Goal: Find specific page/section: Find specific page/section

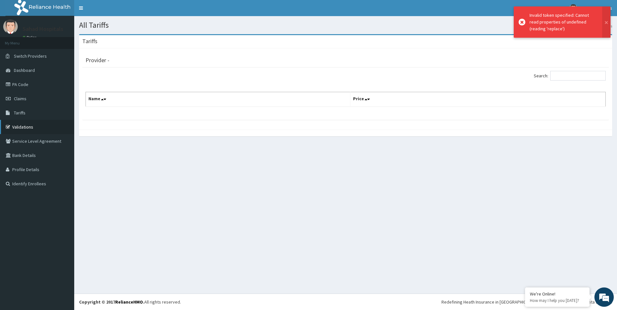
click at [14, 130] on link "Validations" at bounding box center [37, 127] width 74 height 14
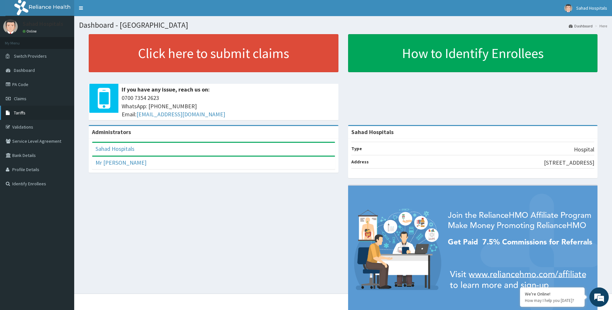
click at [25, 116] on link "Tariffs" at bounding box center [37, 113] width 74 height 14
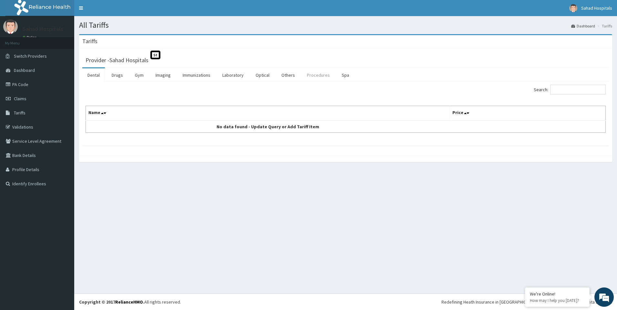
click at [322, 75] on link "Procedures" at bounding box center [318, 75] width 33 height 14
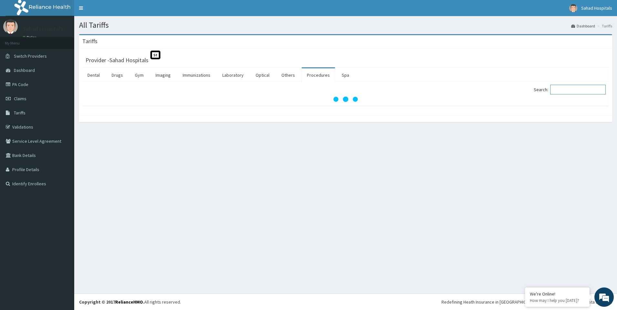
click at [571, 91] on input "Search:" at bounding box center [577, 90] width 55 height 10
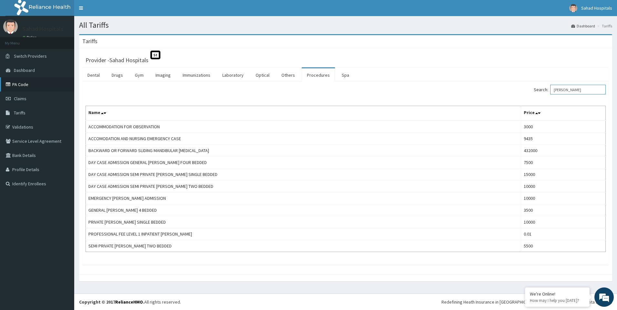
type input "WARD"
click at [12, 87] on link "PA Code" at bounding box center [37, 84] width 74 height 14
